Goal: Task Accomplishment & Management: Use online tool/utility

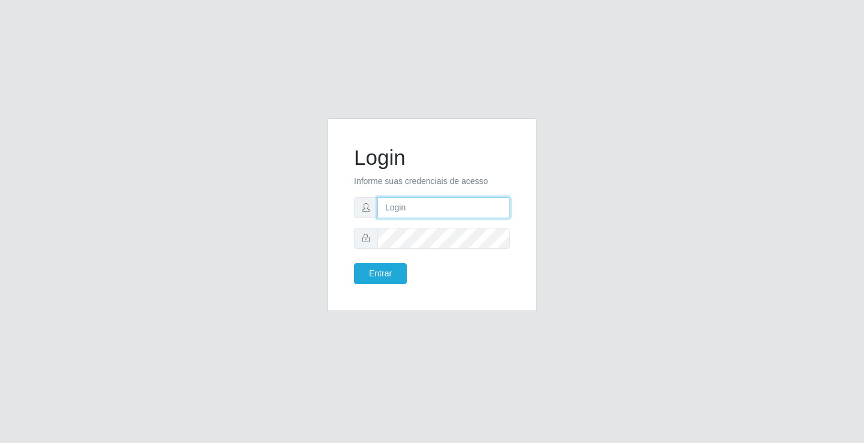
click at [432, 215] on input "text" at bounding box center [443, 207] width 133 height 21
type input "zivaneide@ideal"
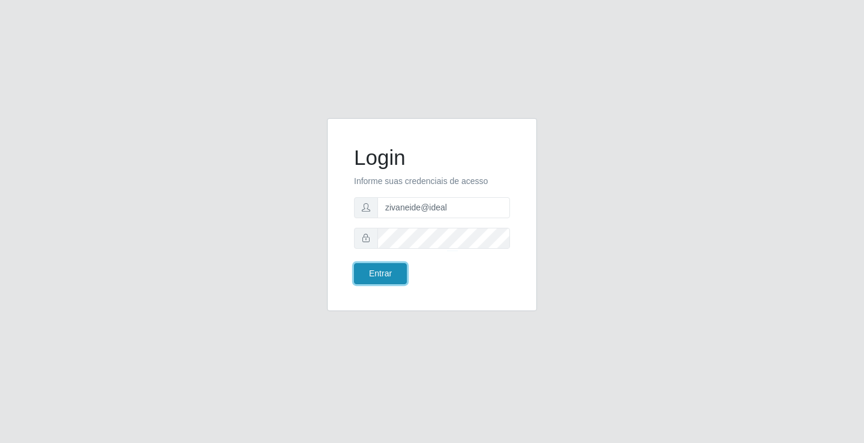
click at [363, 278] on button "Entrar" at bounding box center [380, 273] width 53 height 21
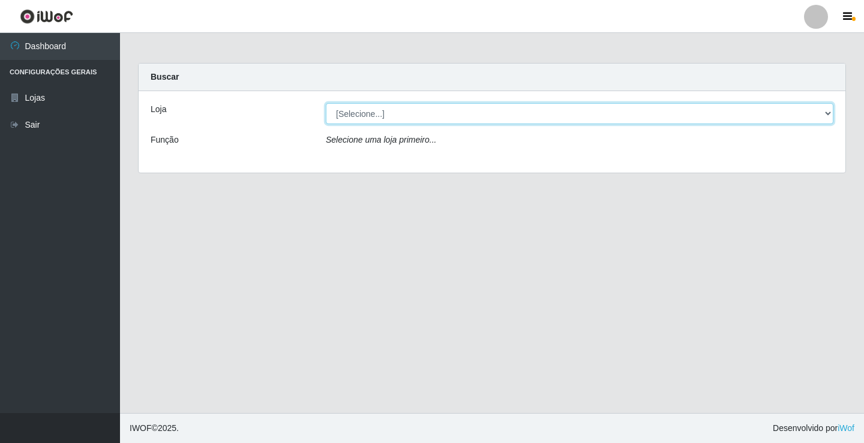
click at [833, 113] on select "[Selecione...] Ideal - Conceição" at bounding box center [580, 113] width 508 height 21
select select "231"
click at [326, 103] on select "[Selecione...] Ideal - Conceição" at bounding box center [580, 113] width 508 height 21
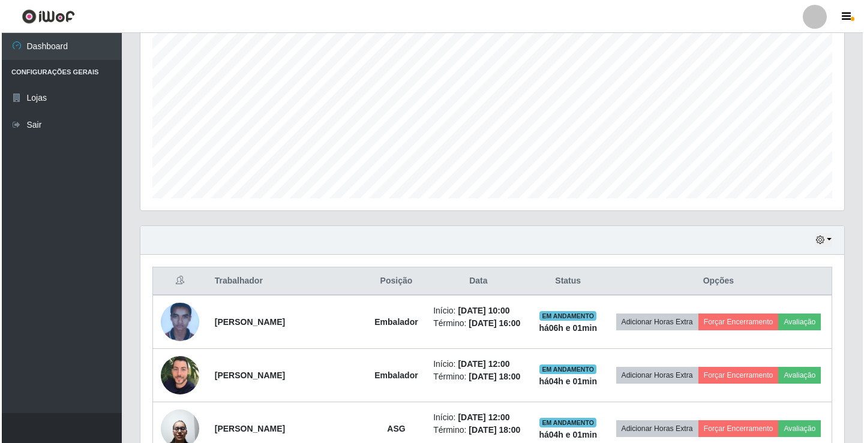
scroll to position [300, 0]
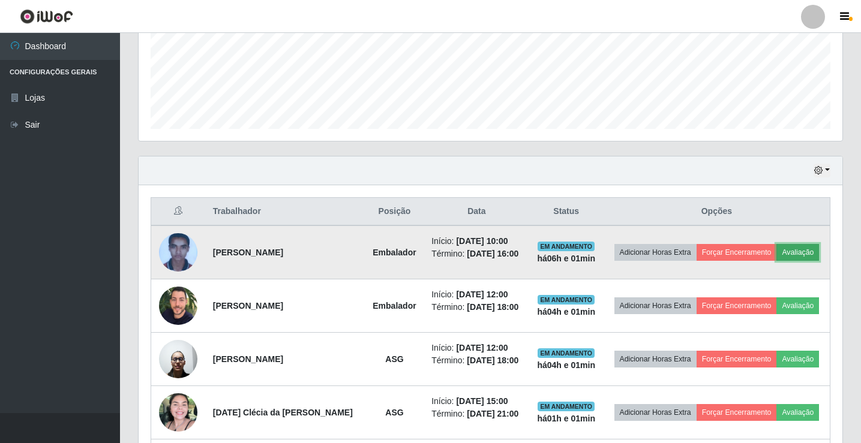
click at [808, 250] on button "Avaliação" at bounding box center [798, 252] width 43 height 17
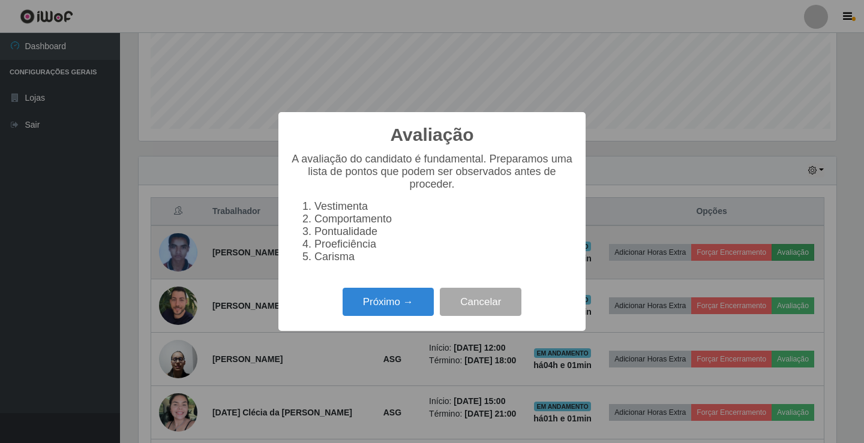
scroll to position [249, 698]
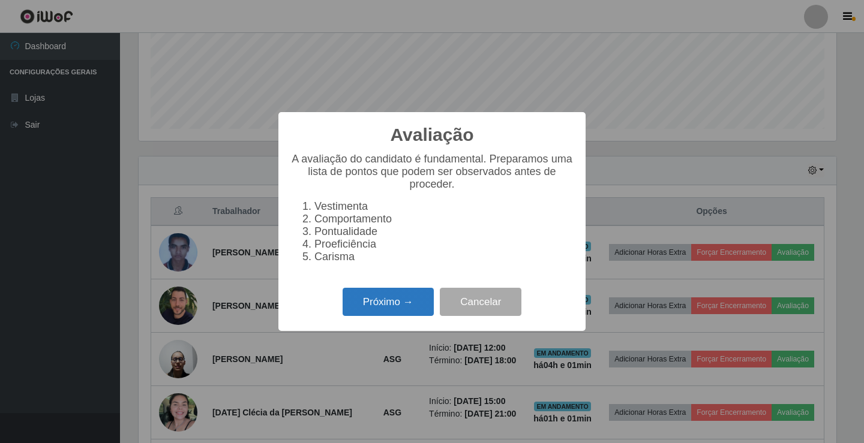
click at [407, 307] on button "Próximo →" at bounding box center [388, 302] width 91 height 28
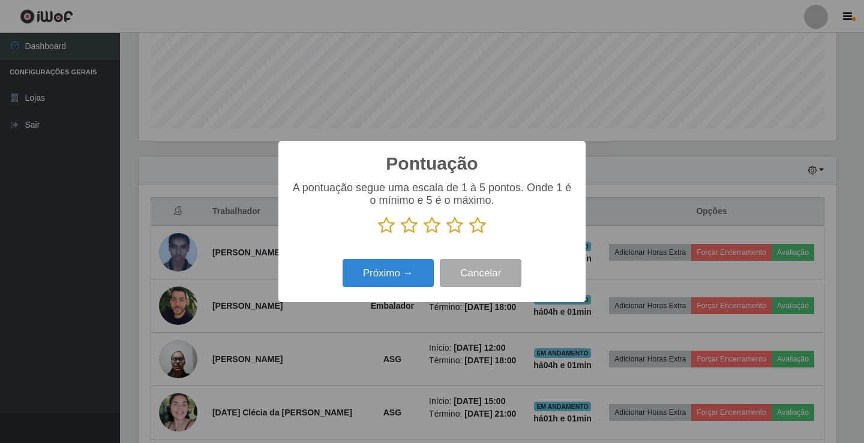
scroll to position [599836, 599387]
click at [482, 228] on icon at bounding box center [477, 226] width 17 height 18
click at [469, 235] on input "radio" at bounding box center [469, 235] width 0 height 0
click at [418, 269] on button "Próximo →" at bounding box center [388, 273] width 91 height 28
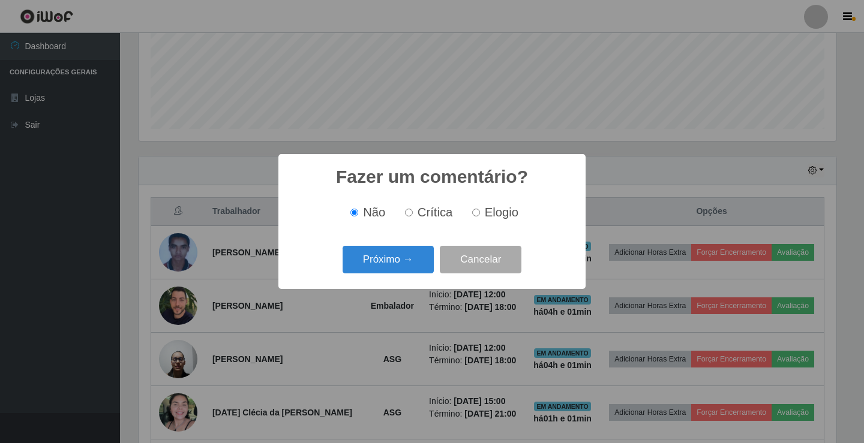
click at [418, 269] on button "Próximo →" at bounding box center [388, 260] width 91 height 28
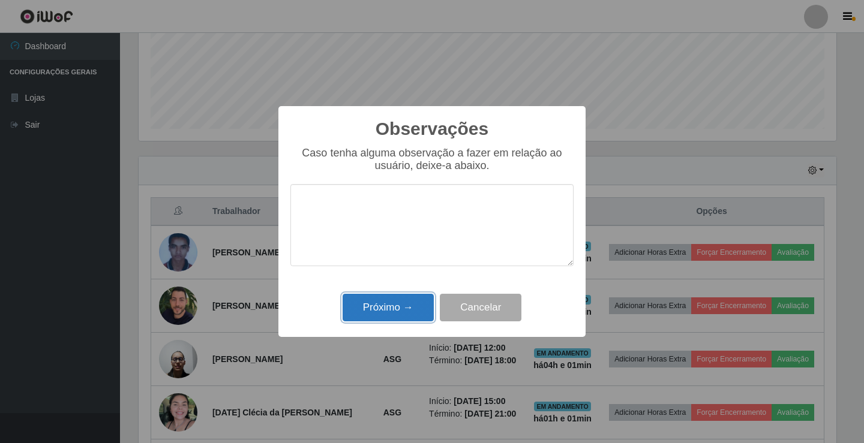
click at [413, 308] on button "Próximo →" at bounding box center [388, 308] width 91 height 28
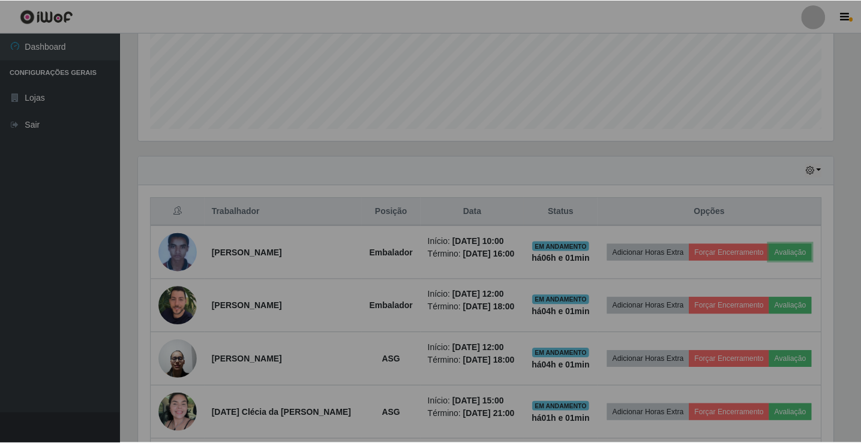
scroll to position [249, 704]
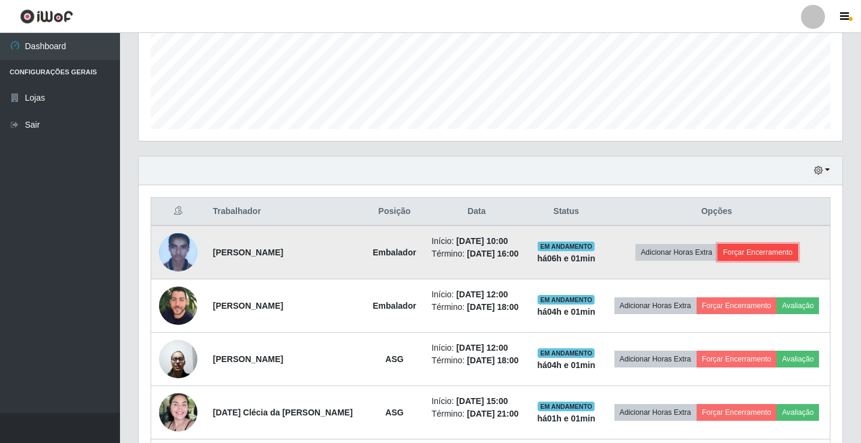
click at [745, 256] on button "Forçar Encerramento" at bounding box center [758, 252] width 80 height 17
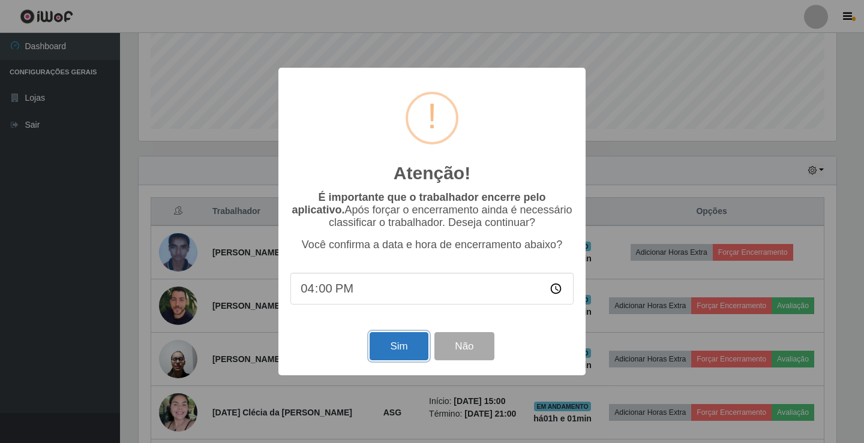
click at [394, 361] on button "Sim" at bounding box center [399, 346] width 58 height 28
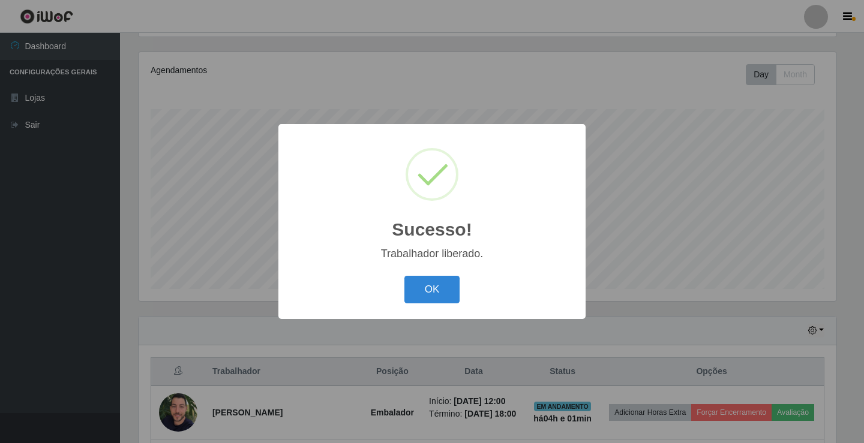
click at [421, 307] on div "OK Cancel" at bounding box center [431, 289] width 283 height 34
click at [421, 293] on button "OK" at bounding box center [432, 290] width 56 height 28
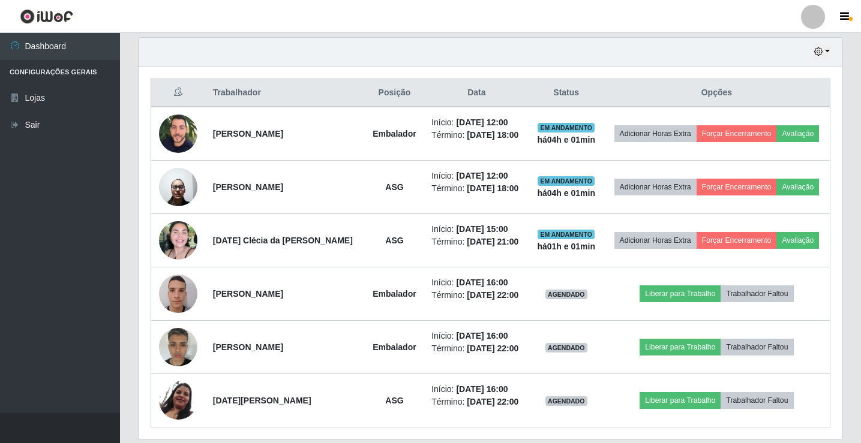
scroll to position [440, 0]
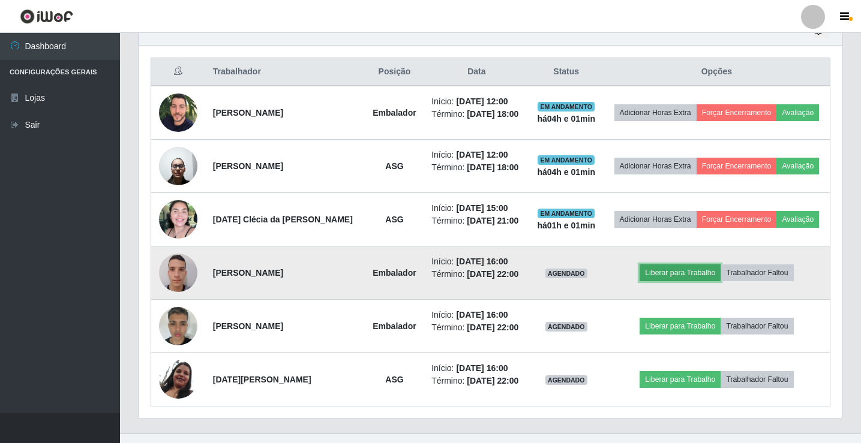
click at [703, 272] on button "Liberar para Trabalho" at bounding box center [680, 273] width 81 height 17
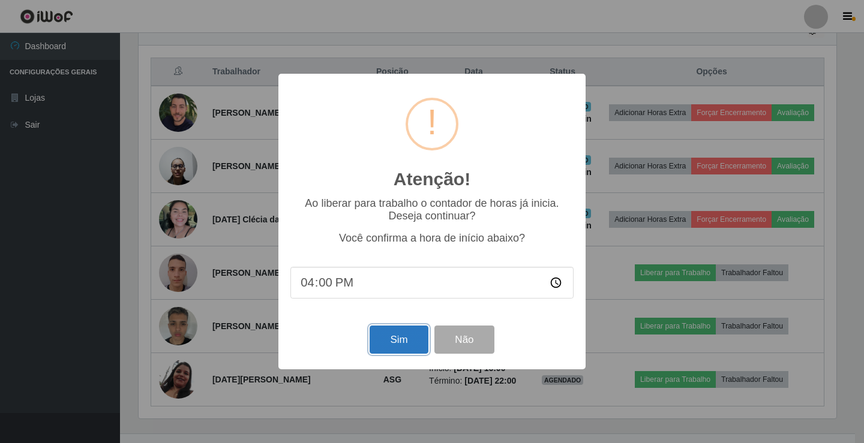
click at [406, 352] on button "Sim" at bounding box center [399, 340] width 58 height 28
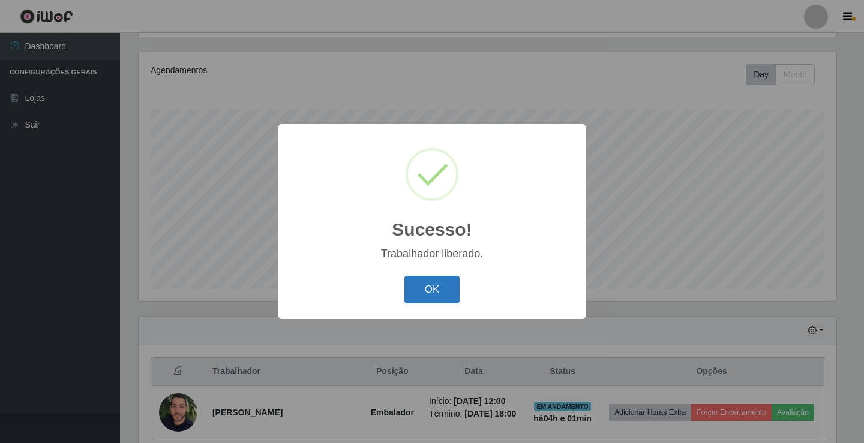
click at [418, 295] on button "OK" at bounding box center [432, 290] width 56 height 28
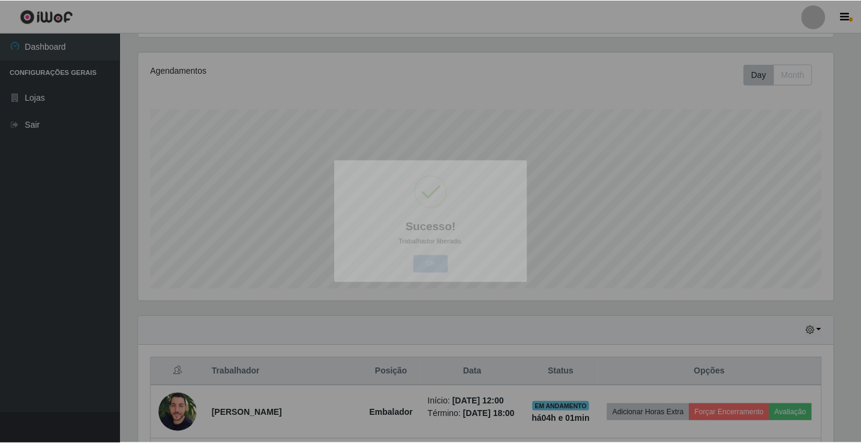
scroll to position [0, 0]
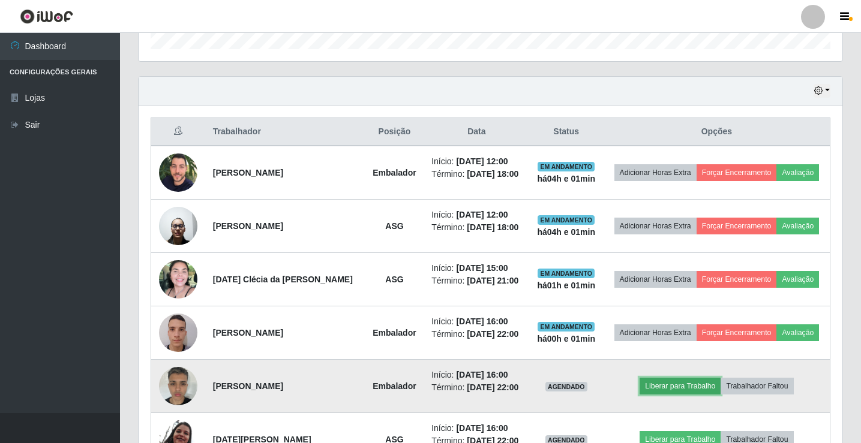
click at [653, 384] on button "Liberar para Trabalho" at bounding box center [680, 386] width 81 height 17
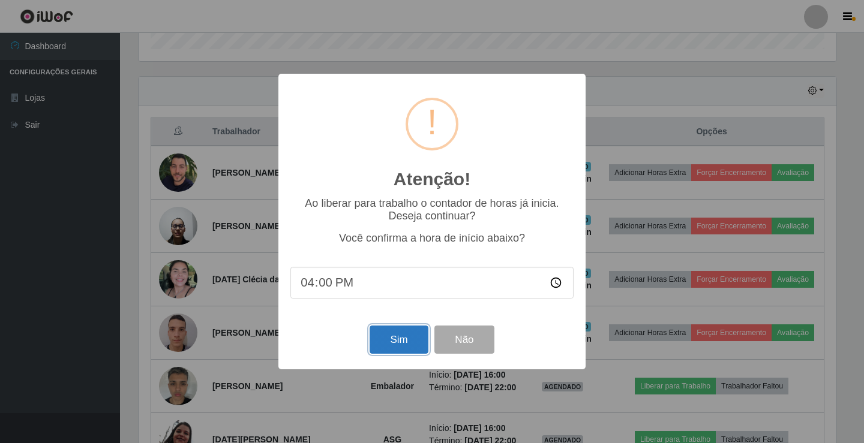
click at [406, 350] on button "Sim" at bounding box center [399, 340] width 58 height 28
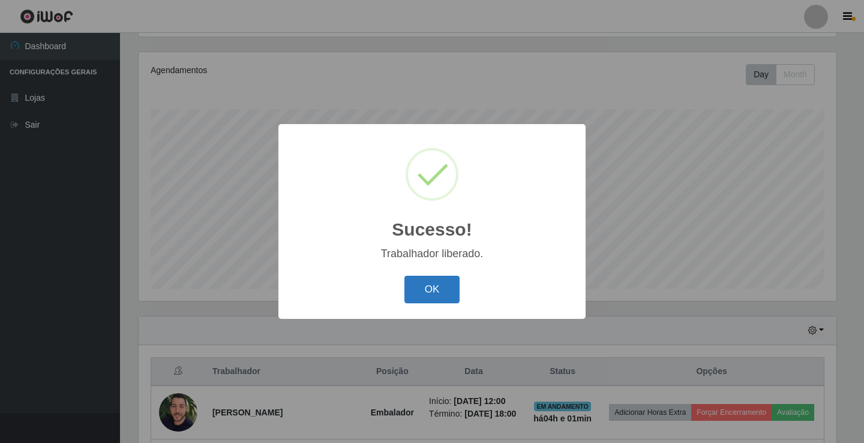
drag, startPoint x: 437, startPoint y: 276, endPoint x: 438, endPoint y: 287, distance: 10.9
click at [438, 287] on div "OK Cancel" at bounding box center [431, 289] width 283 height 34
click at [438, 287] on button "OK" at bounding box center [432, 290] width 56 height 28
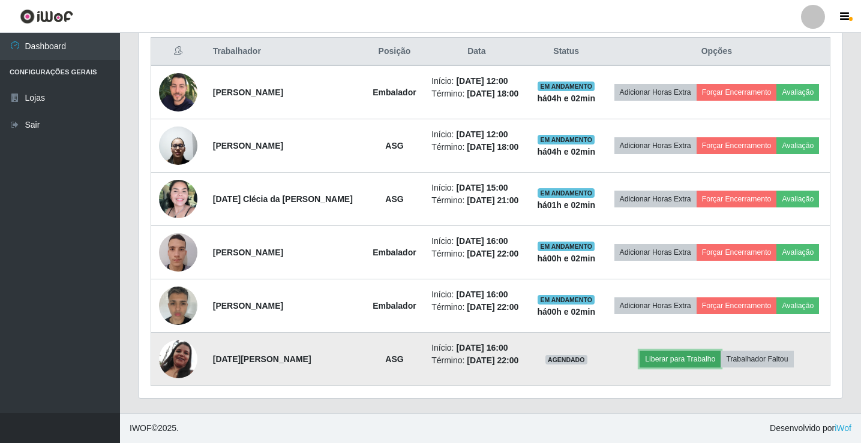
click at [685, 359] on button "Liberar para Trabalho" at bounding box center [680, 359] width 81 height 17
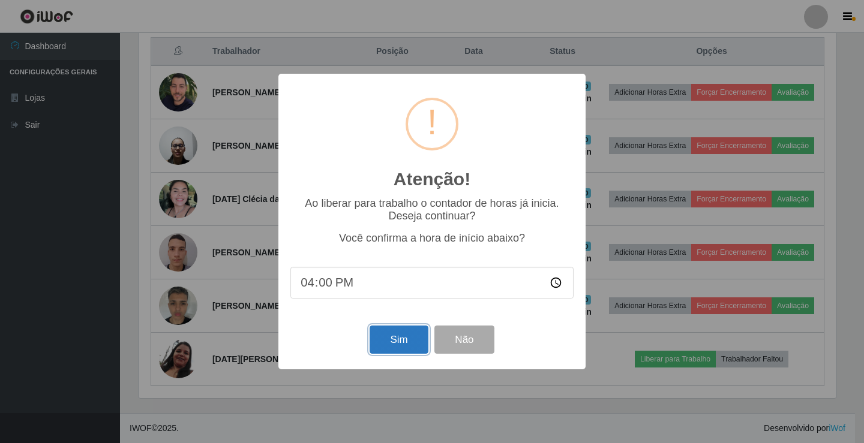
click at [376, 342] on button "Sim" at bounding box center [399, 340] width 58 height 28
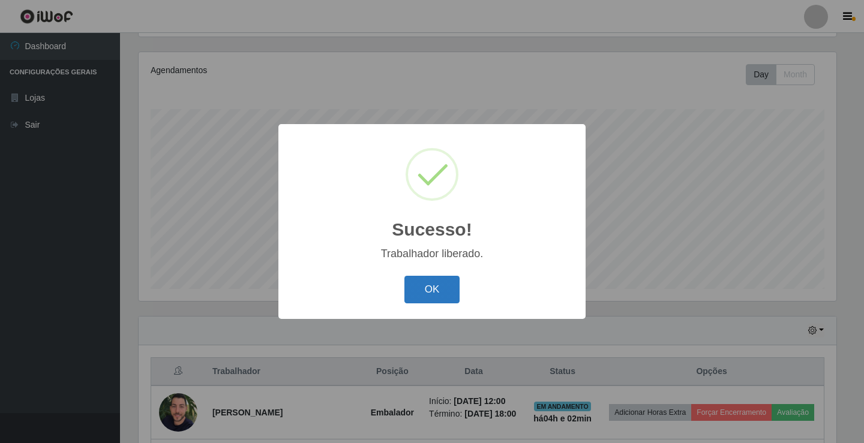
click at [434, 294] on button "OK" at bounding box center [432, 290] width 56 height 28
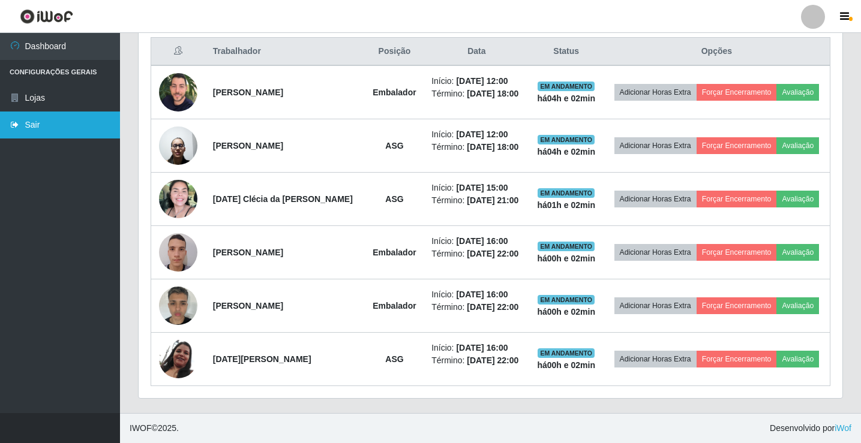
click at [105, 118] on link "Sair" at bounding box center [60, 125] width 120 height 27
